Goal: Browse casually

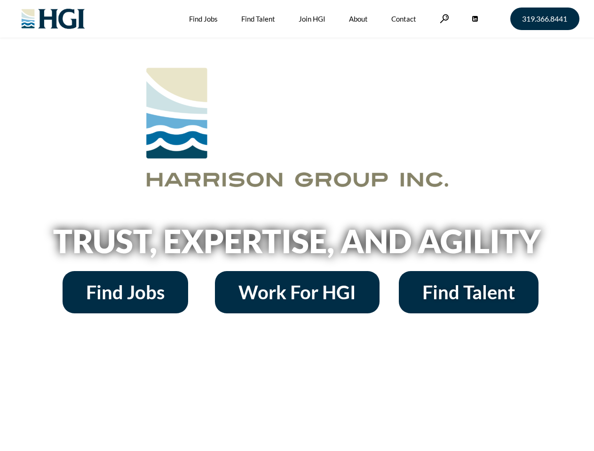
click at [297, 226] on h2 "Trust, Expertise, and Agility" at bounding box center [297, 241] width 536 height 32
click at [443, 18] on link at bounding box center [444, 18] width 9 height 9
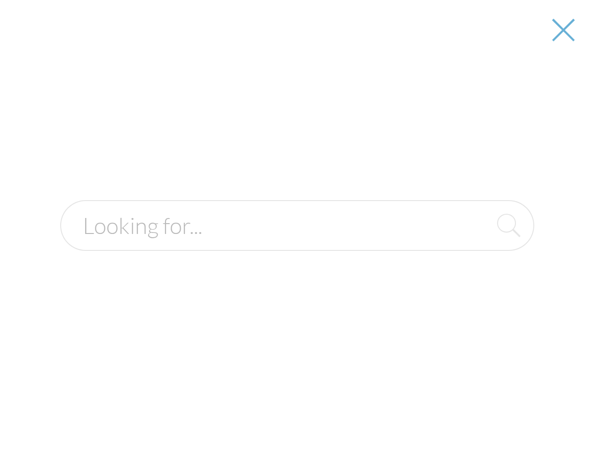
click at [297, 245] on h2 "Trust, Expertise, and Agility" at bounding box center [297, 241] width 536 height 32
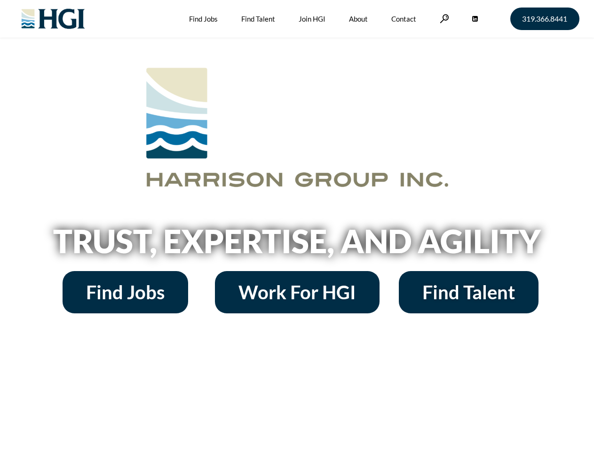
click at [297, 226] on h2 "Trust, Expertise, and Agility" at bounding box center [297, 241] width 536 height 32
click at [443, 18] on link at bounding box center [444, 18] width 9 height 9
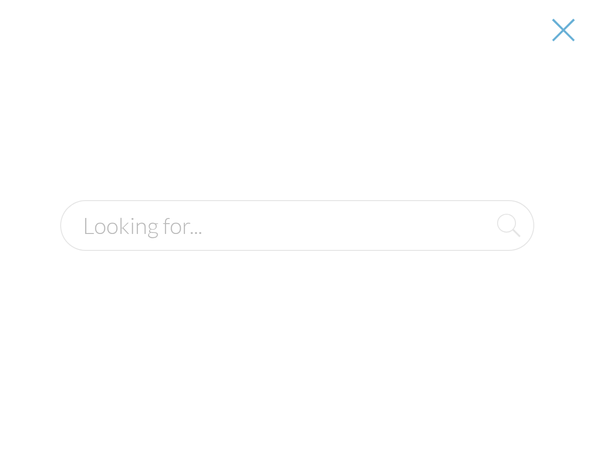
click at [297, 245] on h2 "Trust, Expertise, and Agility" at bounding box center [297, 241] width 536 height 32
